Goal: Task Accomplishment & Management: Manage account settings

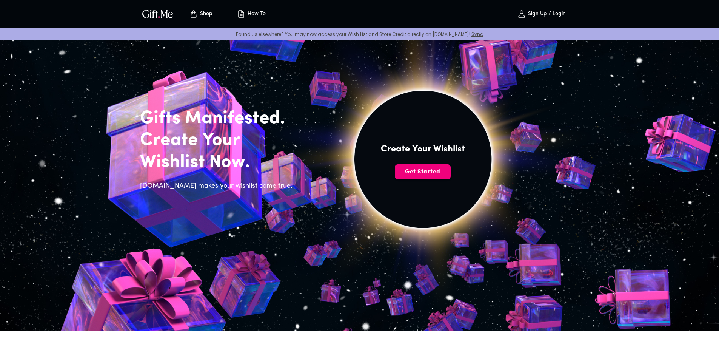
click at [422, 176] on button "Get Started" at bounding box center [423, 171] width 56 height 15
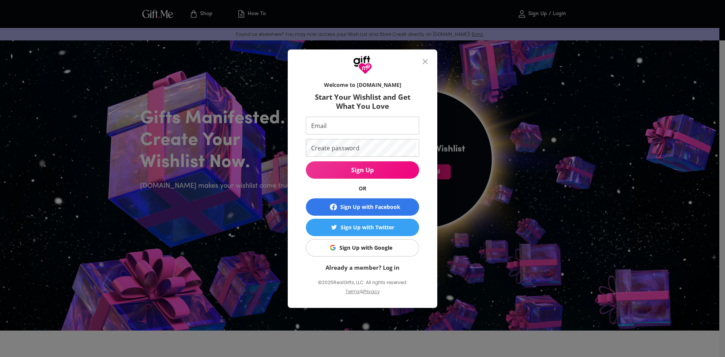
click at [487, 153] on div "Welcome to Gift.me Start Your Wishlist and Get What You Love Email Email Create…" at bounding box center [362, 178] width 725 height 357
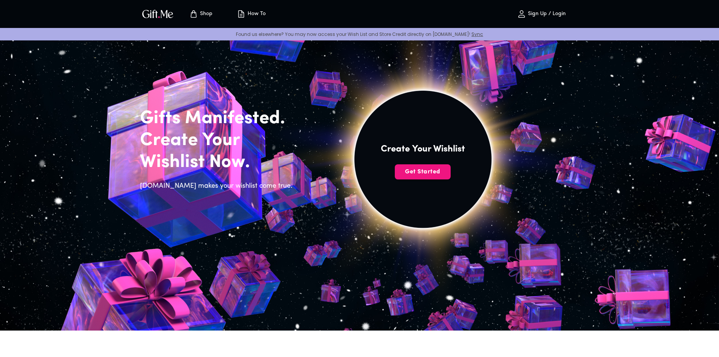
click at [540, 14] on p "Sign Up / Login" at bounding box center [546, 14] width 40 height 6
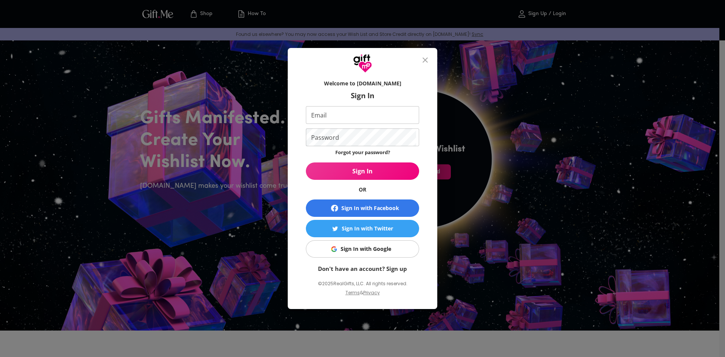
click at [366, 244] on button "Sign In with Google" at bounding box center [362, 248] width 113 height 17
click at [372, 247] on div "Sign In with Google" at bounding box center [366, 249] width 51 height 8
click at [378, 247] on div "Sign In with Google" at bounding box center [366, 249] width 51 height 8
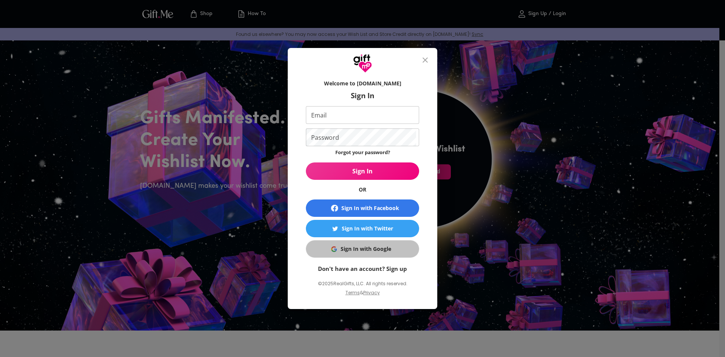
click at [378, 247] on div "Sign In with Google" at bounding box center [366, 249] width 51 height 8
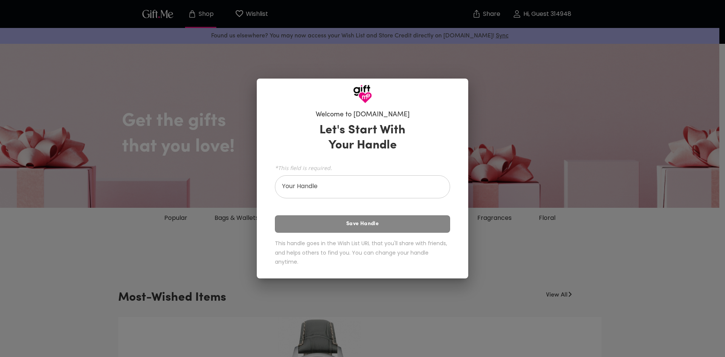
click at [378, 227] on div "Let's Start With Your Handle *This field is required. Your Handle Your Handle S…" at bounding box center [362, 195] width 175 height 153
click at [482, 190] on div "Welcome to [DOMAIN_NAME] Let's Start With Your Handle *This field is required. …" at bounding box center [362, 178] width 725 height 357
click at [369, 183] on input "Your Handle" at bounding box center [358, 187] width 167 height 21
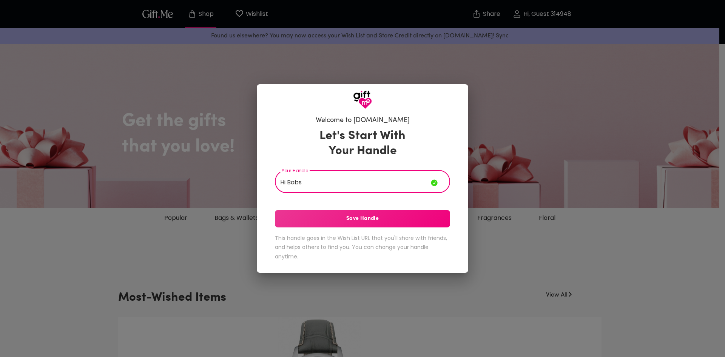
type input "Hi Babs"
click at [346, 225] on button "Save Handle" at bounding box center [362, 218] width 175 height 17
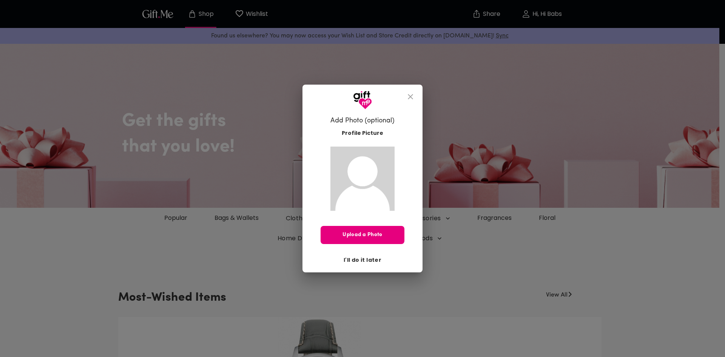
click at [365, 259] on span "I'll do it later" at bounding box center [363, 260] width 38 height 8
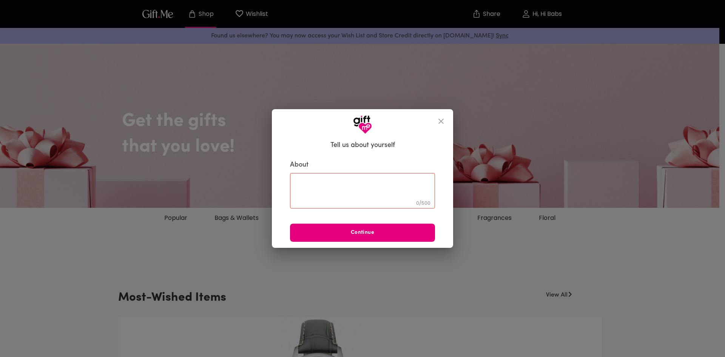
click at [444, 120] on icon "close" at bounding box center [441, 121] width 9 height 9
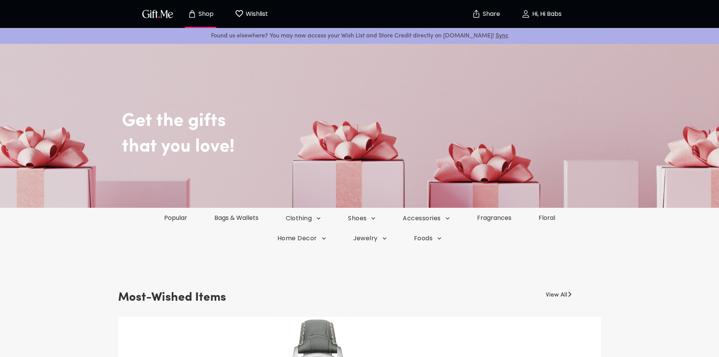
click at [560, 11] on p "Hi, Hi Babs" at bounding box center [546, 14] width 31 height 6
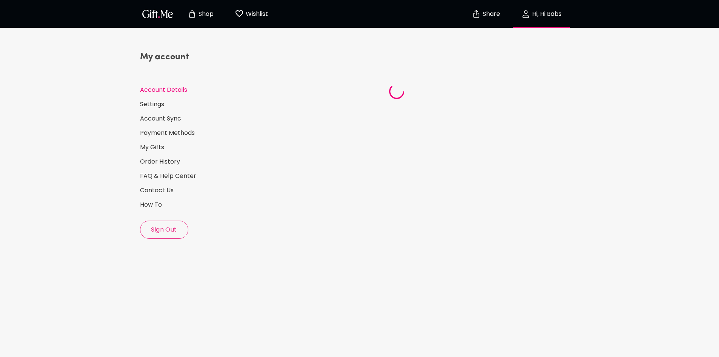
select select "US"
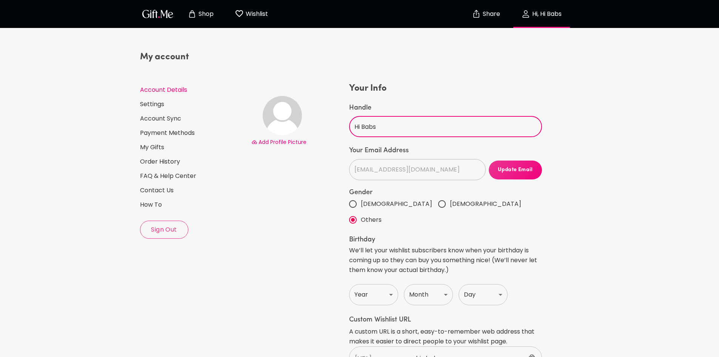
click at [362, 128] on input "Hi Babs" at bounding box center [441, 126] width 185 height 21
click at [395, 49] on div "My account Account Details Settings Account Sync Payment Methods My Gifts Order…" at bounding box center [360, 339] width 446 height 601
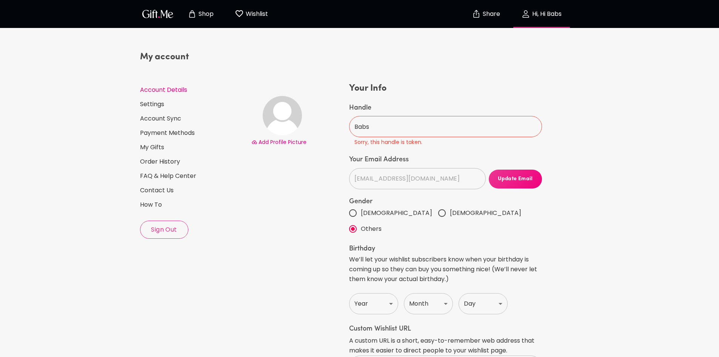
click at [391, 125] on input "Babs" at bounding box center [441, 126] width 185 height 21
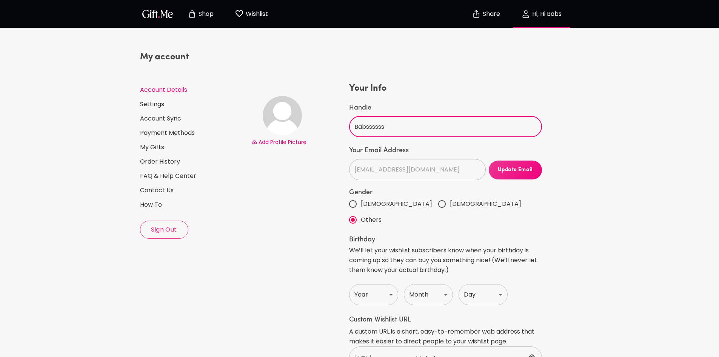
type input "Babssssss"
click at [409, 100] on div "Your Info Handle Babssssss ​ Your Email Address [EMAIL_ADDRESS][DOMAIN_NAME] ​ …" at bounding box center [445, 231] width 193 height 298
click at [268, 16] on p "Wishlist" at bounding box center [256, 14] width 24 height 10
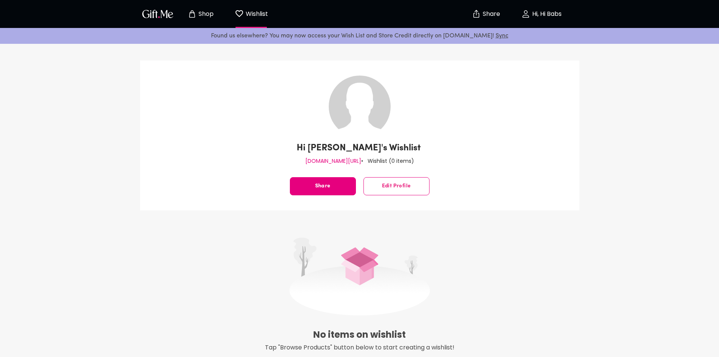
click at [209, 14] on p "Shop" at bounding box center [205, 14] width 17 height 6
